Goal: Go to known website: Go to known website

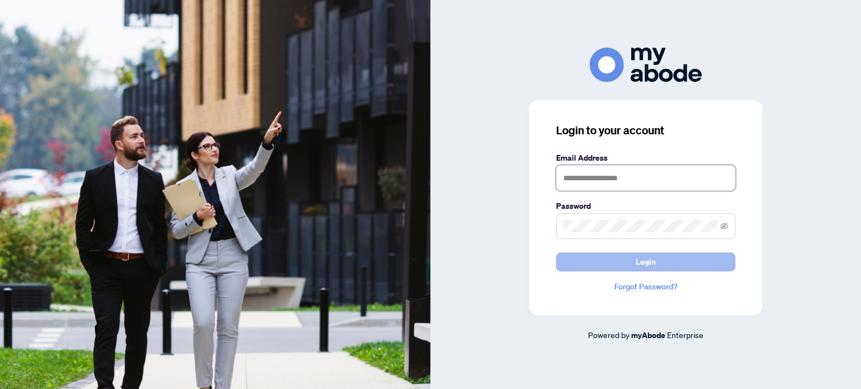
type input "**********"
click at [651, 266] on span "Login" at bounding box center [645, 262] width 20 height 18
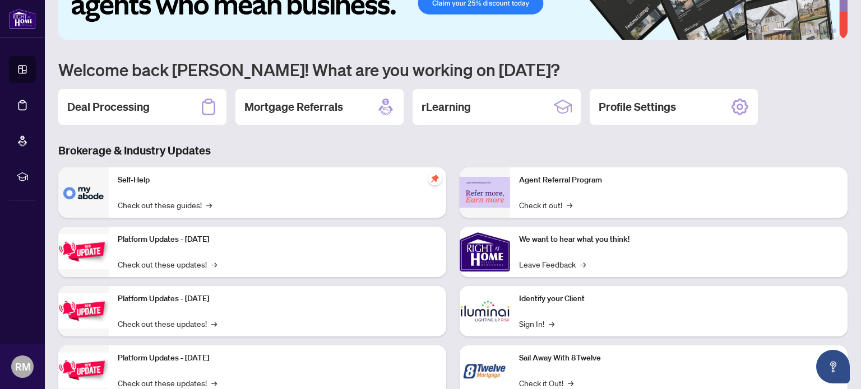
scroll to position [94, 0]
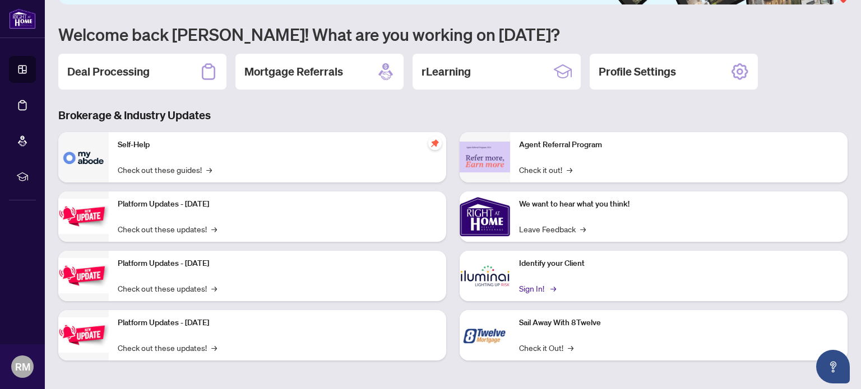
click at [535, 289] on link "Sign In! →" at bounding box center [536, 288] width 35 height 12
